Goal: Information Seeking & Learning: Find specific page/section

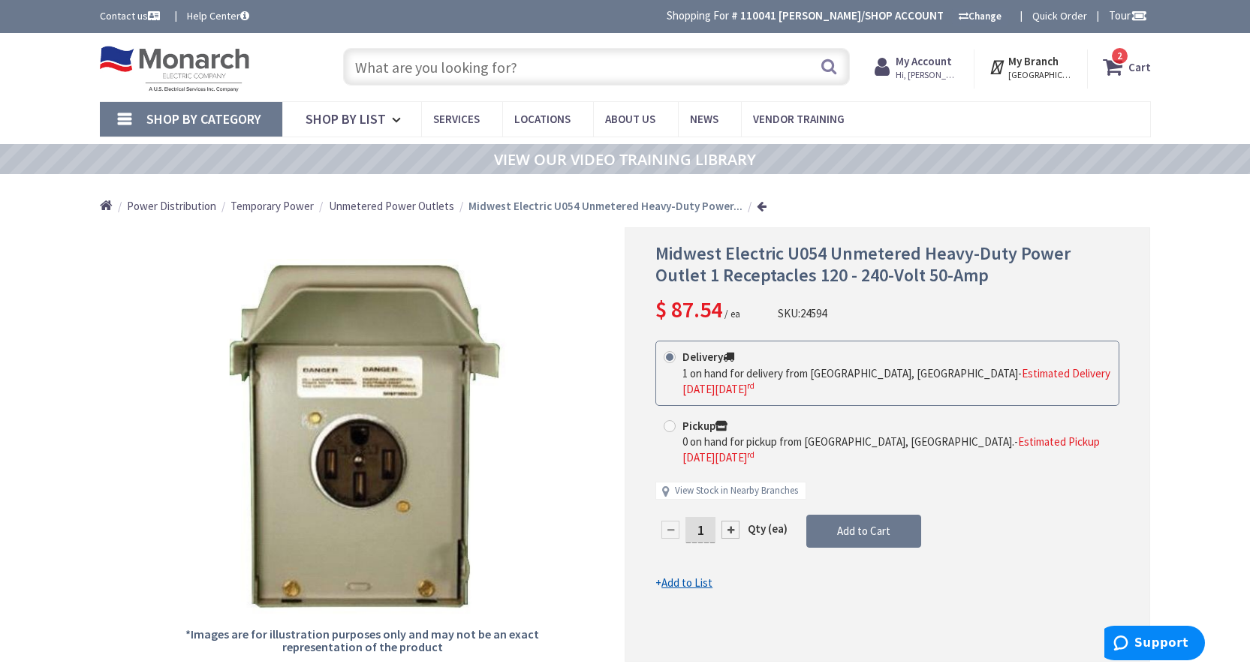
click at [518, 68] on input "text" at bounding box center [596, 67] width 507 height 38
type input "smoke co"
click at [830, 69] on button "Search" at bounding box center [829, 67] width 20 height 34
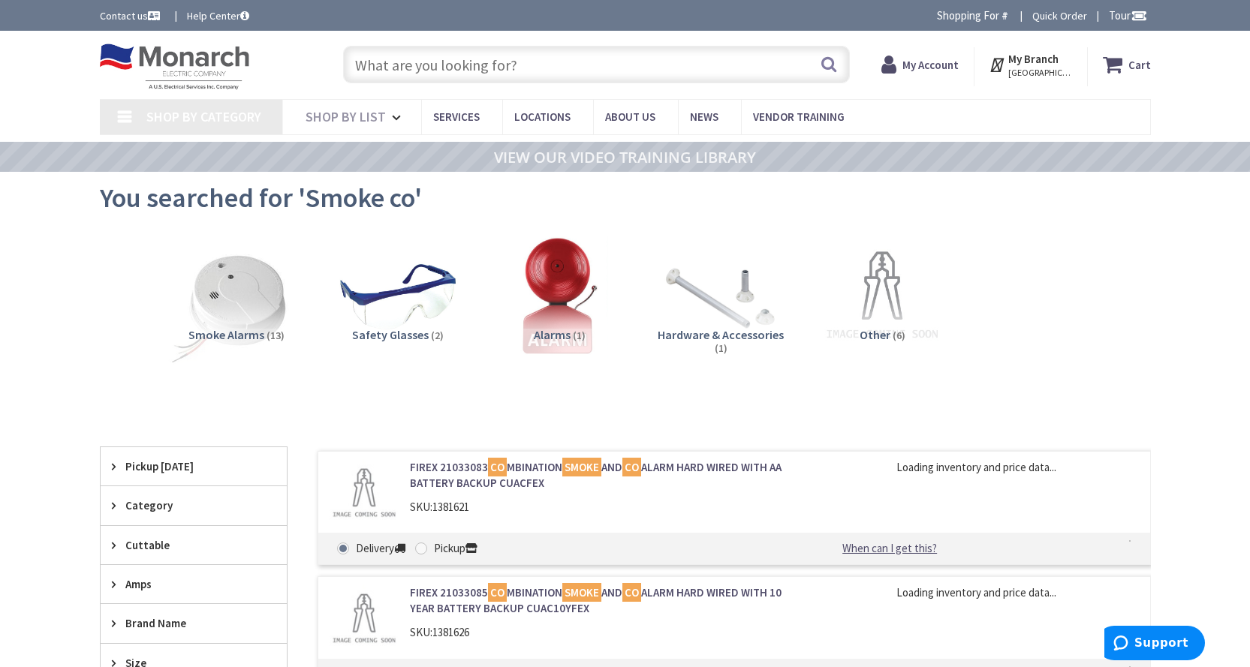
click at [235, 312] on img at bounding box center [236, 297] width 136 height 136
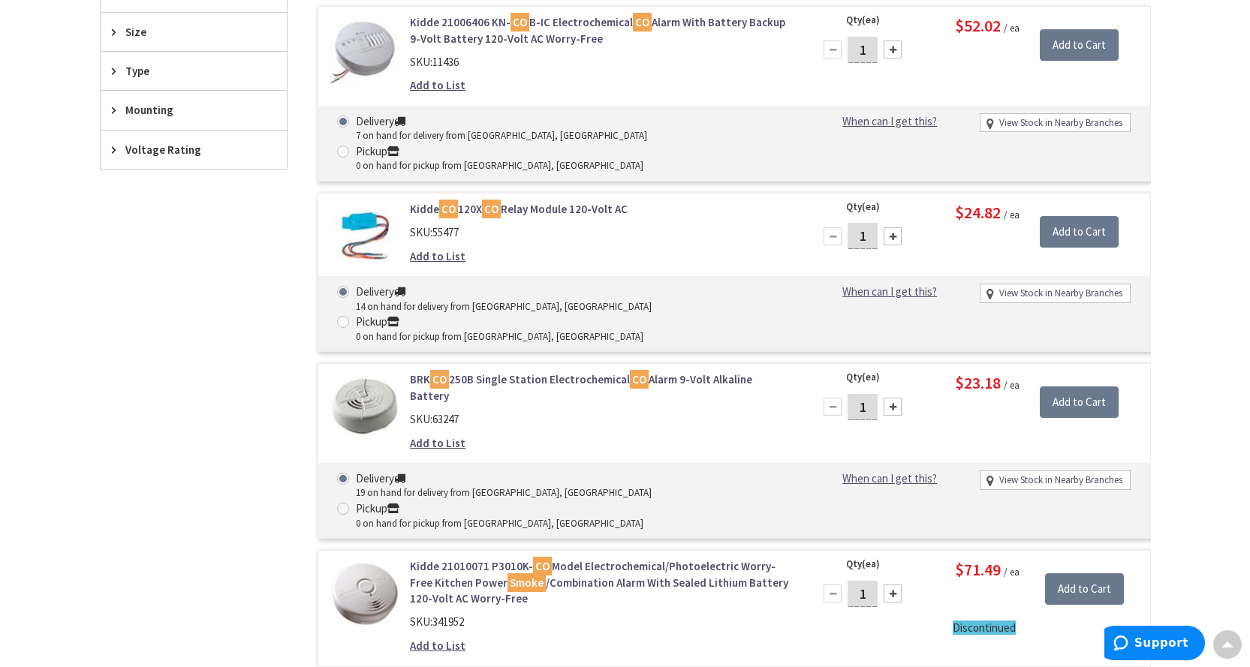
type input "[STREET_ADDRESS]"
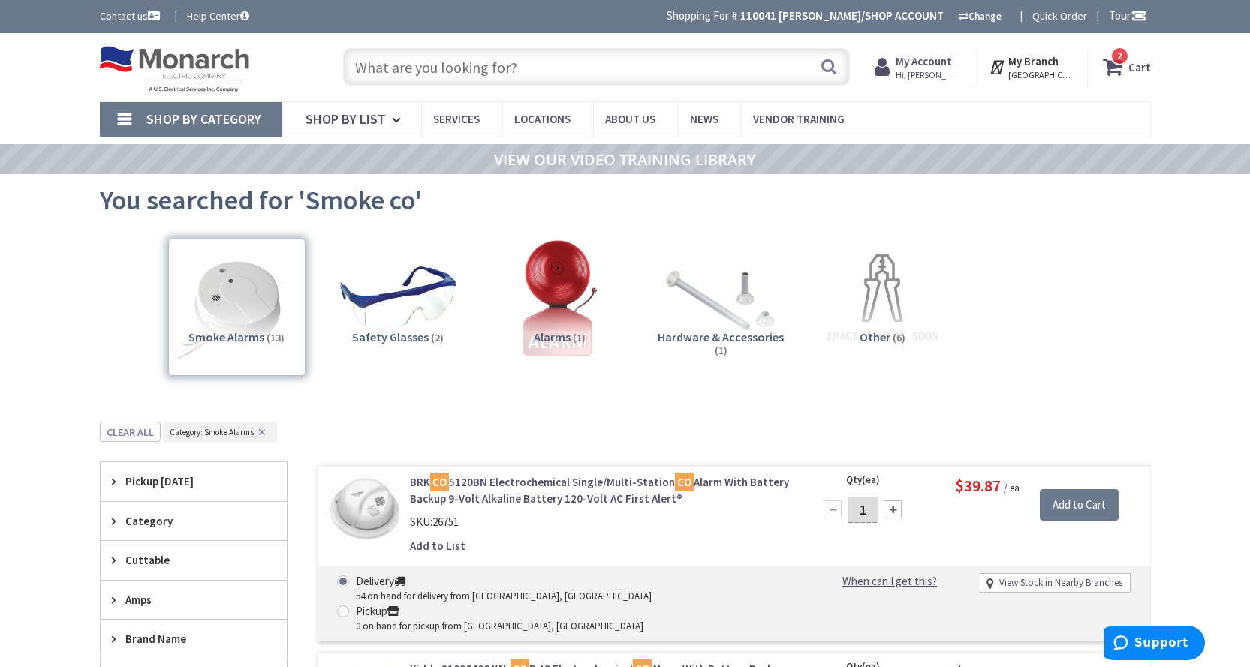
click at [485, 62] on input "text" at bounding box center [596, 67] width 507 height 38
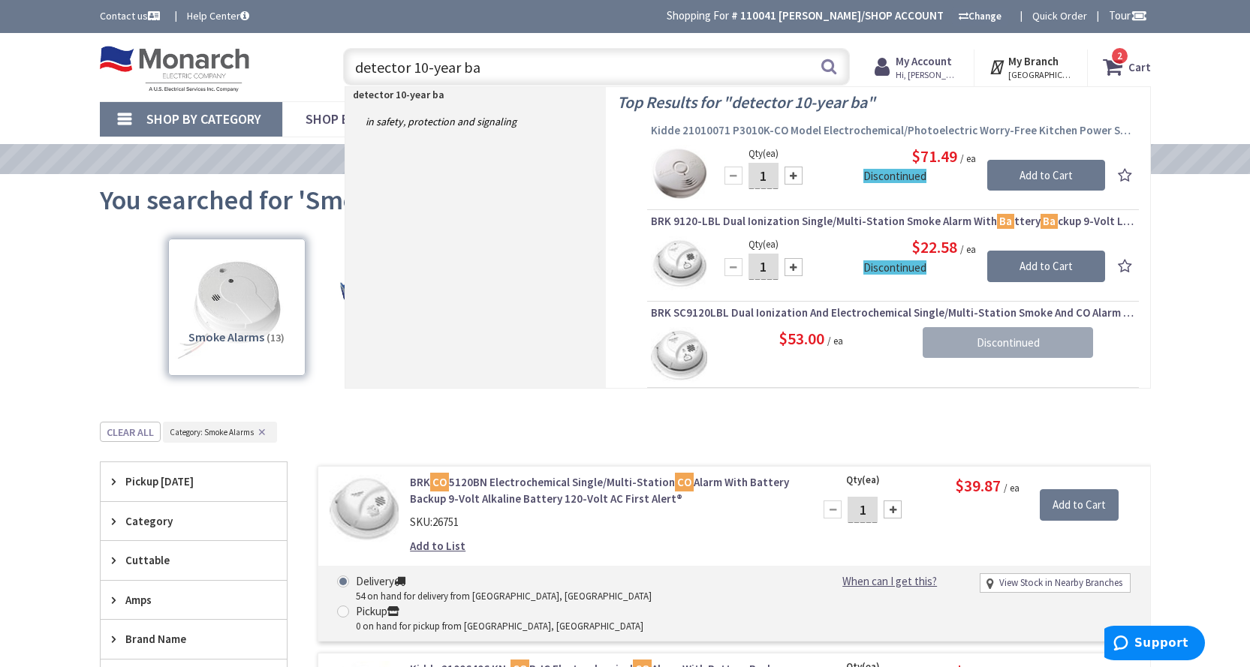
type input "detector 10-year ba"
click at [867, 132] on span "Kidde 21010071 P3010K-CO Model Electrochemical/Photoelectric Worry-Free Kitchen…" at bounding box center [893, 130] width 484 height 15
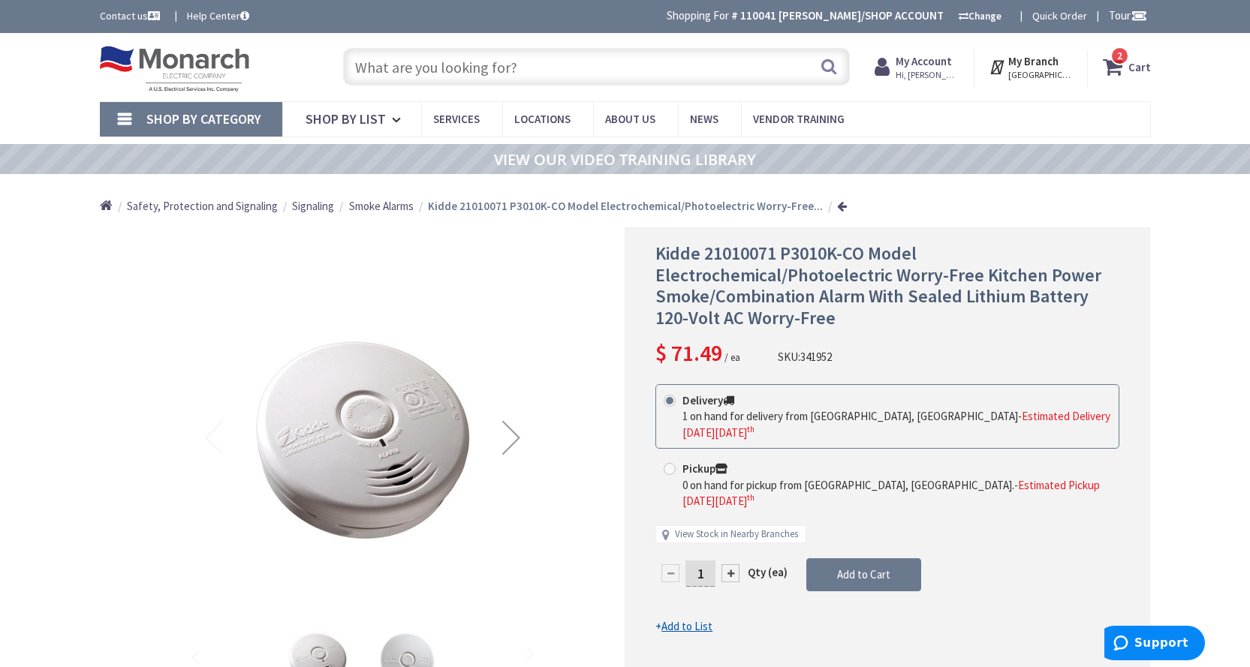
click at [551, 62] on input "text" at bounding box center [596, 67] width 507 height 38
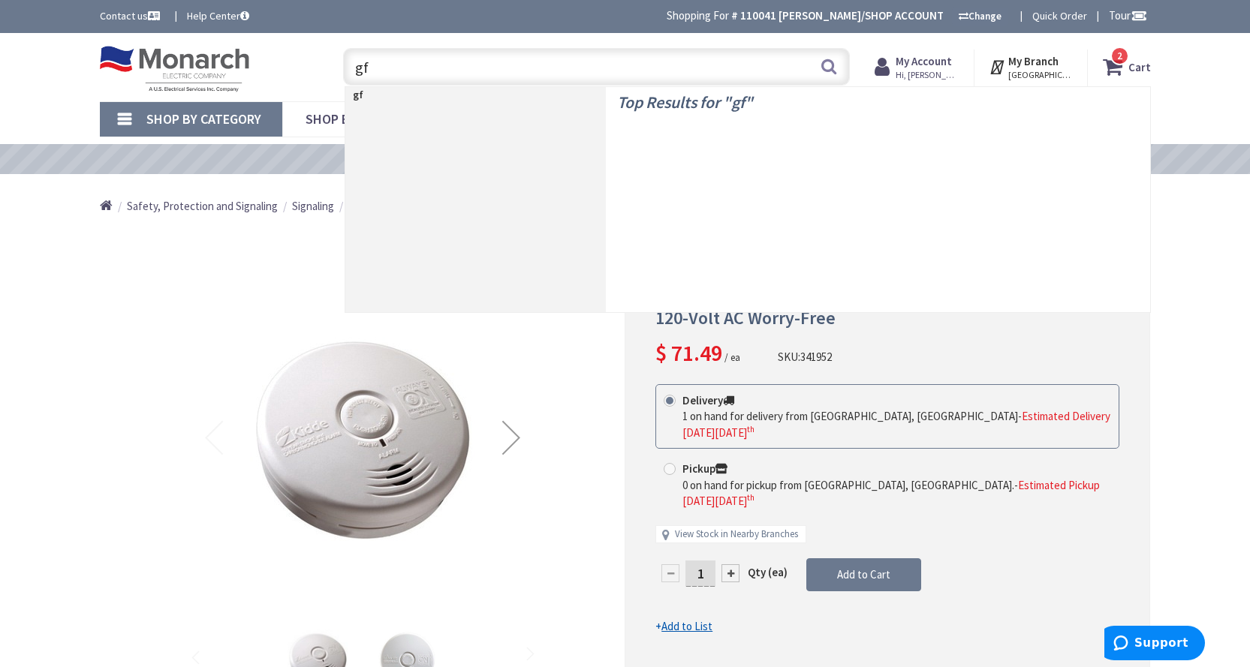
type input "gfi"
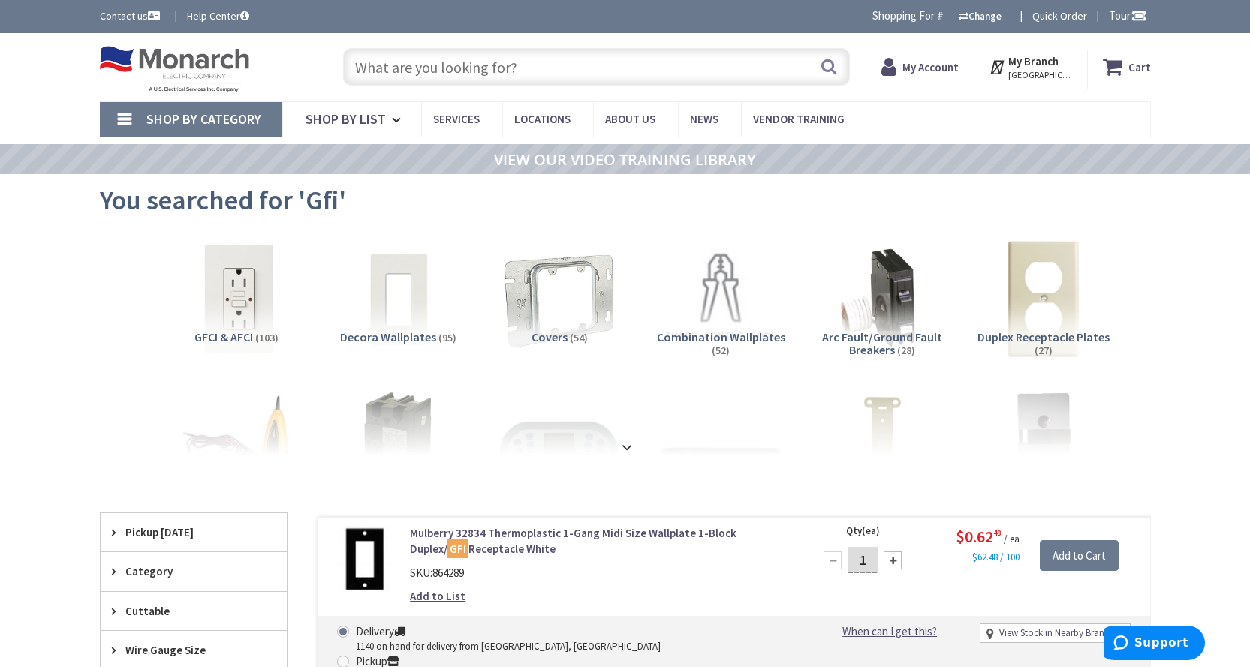
click at [239, 291] on img at bounding box center [236, 299] width 136 height 136
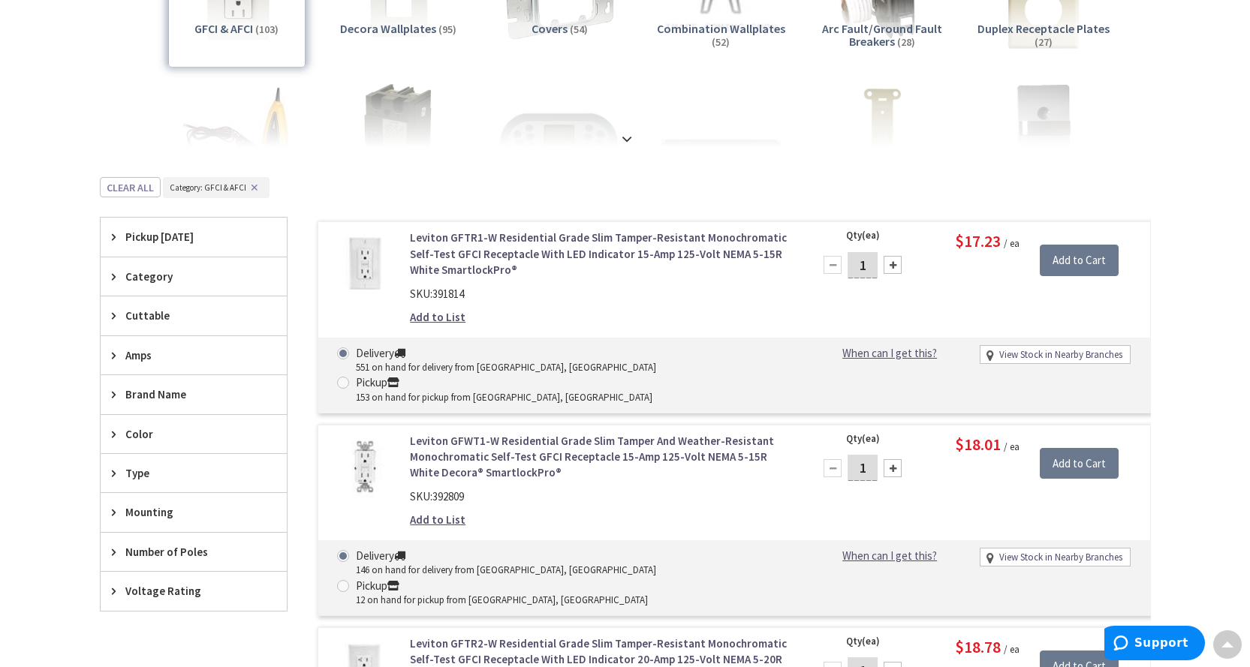
scroll to position [336, 0]
